Goal: Task Accomplishment & Management: Use online tool/utility

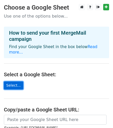
click at [9, 81] on link "Select..." at bounding box center [13, 85] width 19 height 8
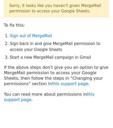
scroll to position [35, 0]
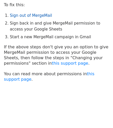
click at [29, 14] on link "Sign out of MergeMail" at bounding box center [31, 15] width 42 height 5
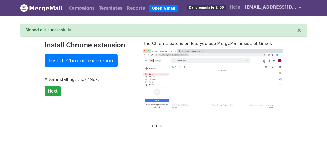
click at [296, 9] on link "[EMAIL_ADDRESS][DOMAIN_NAME]" at bounding box center [272, 8] width 60 height 12
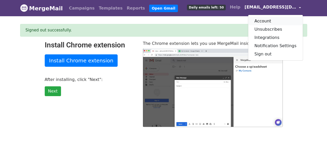
click at [273, 22] on link "Account" at bounding box center [275, 21] width 55 height 8
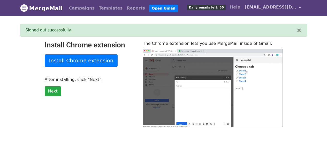
type input "23.69"
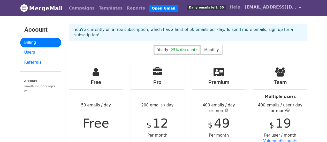
click at [296, 8] on link "seedfundingprogram@gmail.com" at bounding box center [272, 8] width 60 height 12
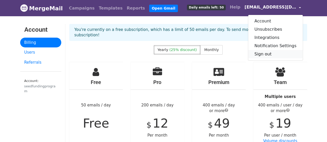
click at [282, 52] on link "Sign out" at bounding box center [275, 54] width 55 height 8
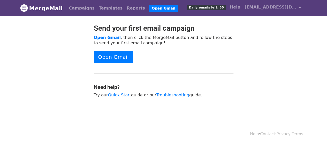
scroll to position [2, 0]
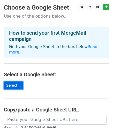
click at [16, 81] on link "Select..." at bounding box center [13, 85] width 19 height 8
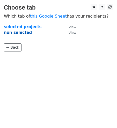
click at [22, 35] on strong "non selected" at bounding box center [18, 32] width 28 height 5
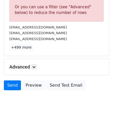
scroll to position [193, 0]
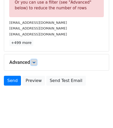
click at [34, 61] on icon at bounding box center [33, 62] width 3 height 3
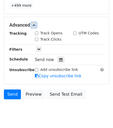
scroll to position [243, 0]
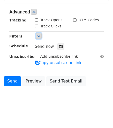
click at [36, 36] on link at bounding box center [39, 36] width 6 height 6
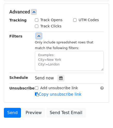
click at [36, 36] on link at bounding box center [39, 36] width 6 height 6
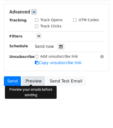
click at [26, 81] on link "Preview" at bounding box center [33, 81] width 23 height 10
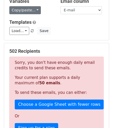
scroll to position [56, 0]
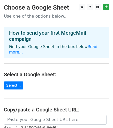
scroll to position [70, 0]
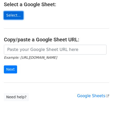
click at [13, 12] on link "Select..." at bounding box center [13, 15] width 19 height 8
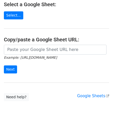
scroll to position [78, 0]
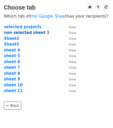
click at [29, 33] on strong "non selected sheet 1" at bounding box center [26, 32] width 45 height 5
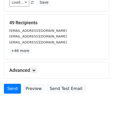
scroll to position [84, 0]
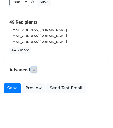
click at [35, 68] on icon at bounding box center [33, 69] width 3 height 3
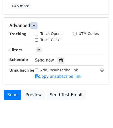
scroll to position [130, 0]
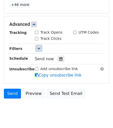
click at [41, 46] on link at bounding box center [39, 48] width 6 height 6
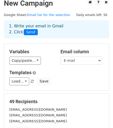
scroll to position [5, 0]
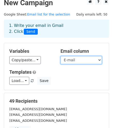
click at [80, 57] on select "E-mail Name Project's name Column 1" at bounding box center [80, 60] width 41 height 8
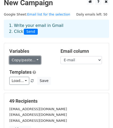
click at [33, 59] on link "Copy/paste..." at bounding box center [25, 60] width 32 height 8
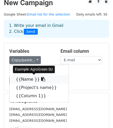
click at [26, 80] on link "{{Name }}" at bounding box center [39, 79] width 59 height 8
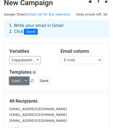
click at [26, 80] on link "Load..." at bounding box center [19, 81] width 20 height 8
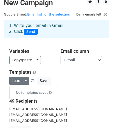
click at [65, 77] on div "Load... No templates saved Save" at bounding box center [56, 81] width 102 height 8
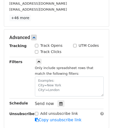
scroll to position [174, 0]
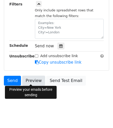
click at [32, 78] on link "Preview" at bounding box center [33, 81] width 23 height 10
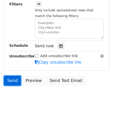
click at [10, 77] on link "Send" at bounding box center [12, 81] width 17 height 10
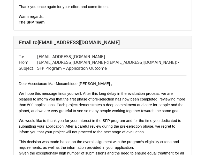
scroll to position [947, 0]
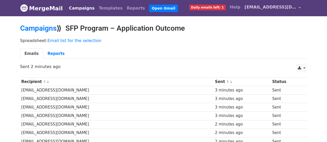
click at [299, 5] on link "[EMAIL_ADDRESS][DOMAIN_NAME]" at bounding box center [272, 8] width 60 height 12
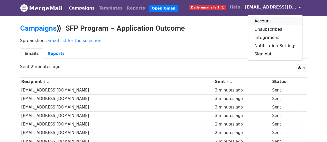
click at [282, 21] on link "Account" at bounding box center [275, 21] width 55 height 8
